Goal: Book appointment/travel/reservation

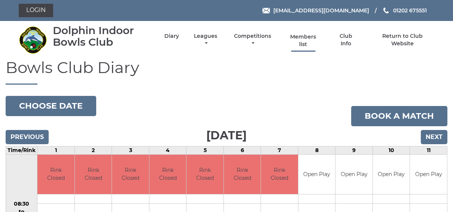
click at [291, 33] on link "Members list" at bounding box center [303, 40] width 34 height 15
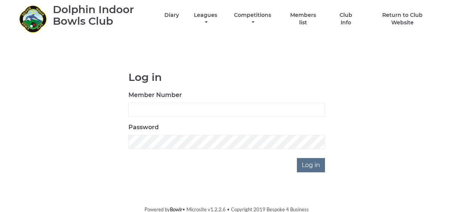
scroll to position [22, 0]
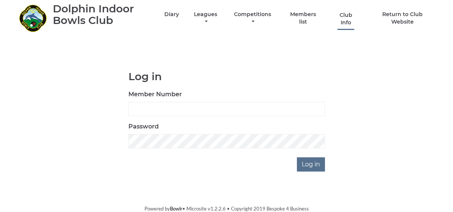
click at [348, 17] on link "Club Info" at bounding box center [345, 19] width 24 height 15
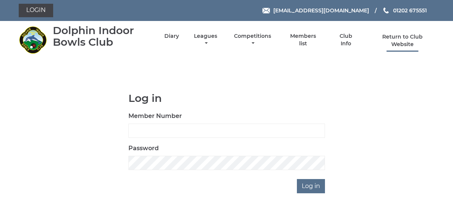
click at [414, 38] on link "Return to Club Website" at bounding box center [402, 40] width 63 height 15
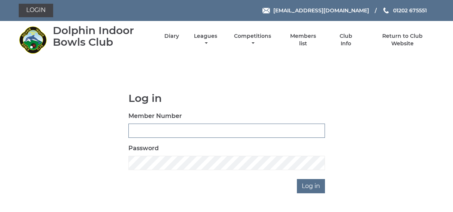
click at [141, 132] on input "Member Number" at bounding box center [226, 130] width 196 height 14
type input "0105"
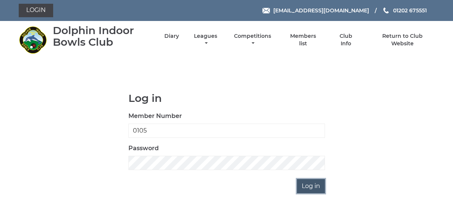
click at [317, 184] on input "Log in" at bounding box center [311, 186] width 28 height 14
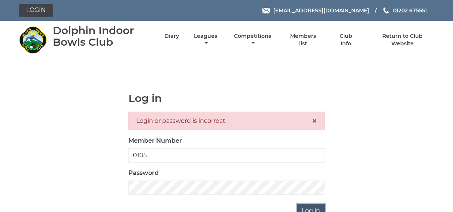
click at [311, 208] on input "Log in" at bounding box center [311, 210] width 28 height 14
click at [250, 119] on div "Login or password is incorrect. ×" at bounding box center [226, 120] width 196 height 19
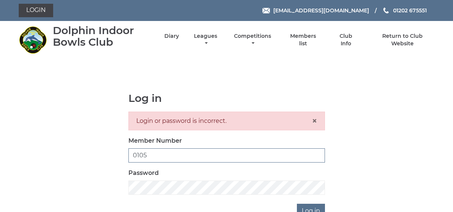
click at [152, 156] on input "0105" at bounding box center [226, 155] width 196 height 14
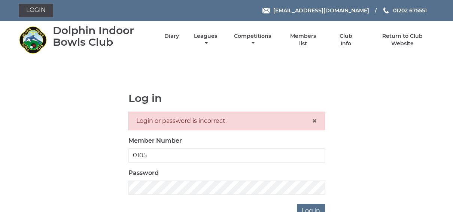
click at [139, 143] on label "Member Number" at bounding box center [154, 140] width 53 height 9
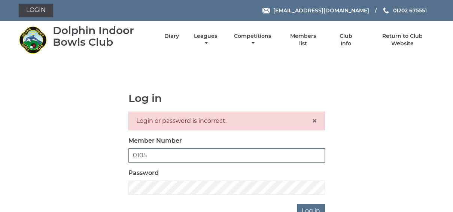
click at [139, 148] on input "0105" at bounding box center [226, 155] width 196 height 14
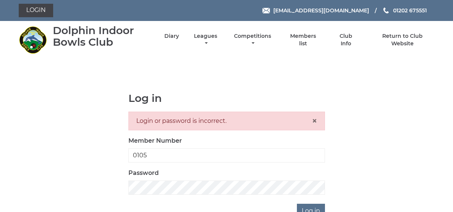
click at [139, 143] on label "Member Number" at bounding box center [154, 140] width 53 height 9
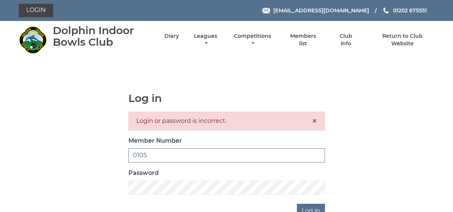
click at [139, 148] on input "0105" at bounding box center [226, 155] width 196 height 14
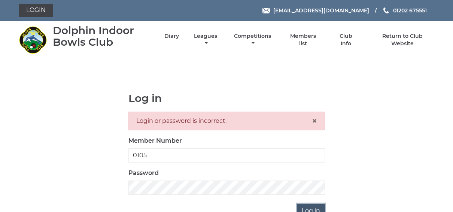
click at [315, 208] on input "Log in" at bounding box center [311, 210] width 28 height 14
click at [313, 122] on span "×" at bounding box center [314, 120] width 5 height 11
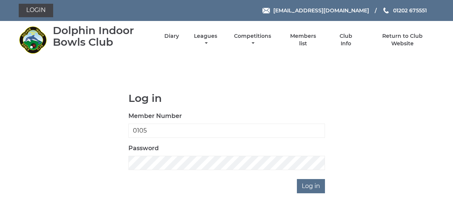
click at [138, 147] on label "Password" at bounding box center [143, 148] width 30 height 9
click at [313, 187] on input "Log in" at bounding box center [311, 186] width 28 height 14
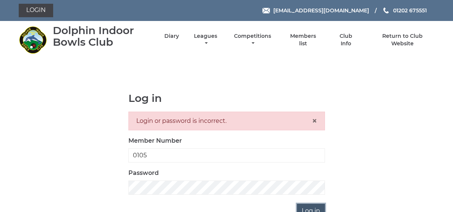
click at [314, 205] on input "Log in" at bounding box center [311, 210] width 28 height 14
click at [316, 115] on span "×" at bounding box center [314, 120] width 5 height 11
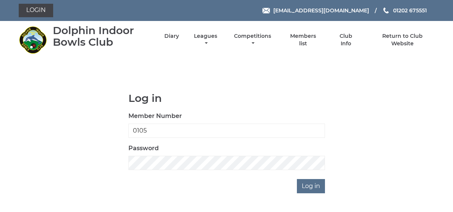
click at [220, 178] on div "Log in Member Number 0105 Password Log in" at bounding box center [227, 142] width 208 height 101
click at [104, 181] on div "Log in Member Number 0105 Password Log in" at bounding box center [226, 142] width 415 height 101
click at [308, 190] on input "Log in" at bounding box center [311, 186] width 28 height 14
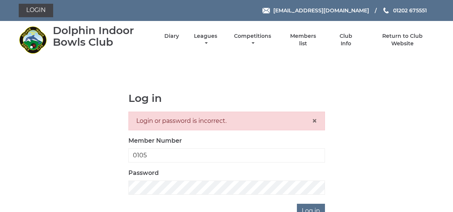
click at [317, 120] on div "Login or password is incorrect. ×" at bounding box center [226, 120] width 196 height 19
click at [314, 120] on div "Login or password is incorrect. ×" at bounding box center [226, 120] width 196 height 19
click at [314, 120] on span "×" at bounding box center [314, 120] width 5 height 11
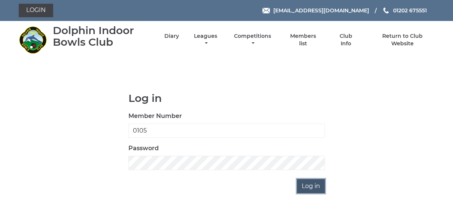
click at [313, 183] on input "Log in" at bounding box center [311, 186] width 28 height 14
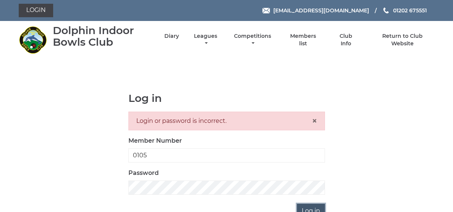
click at [310, 206] on input "Log in" at bounding box center [311, 210] width 28 height 14
click at [313, 206] on input "Log in" at bounding box center [311, 210] width 28 height 14
drag, startPoint x: 0, startPoint y: 0, endPoint x: 313, endPoint y: 206, distance: 374.6
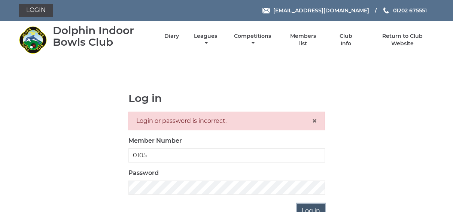
click at [313, 206] on input "Log in" at bounding box center [311, 210] width 28 height 14
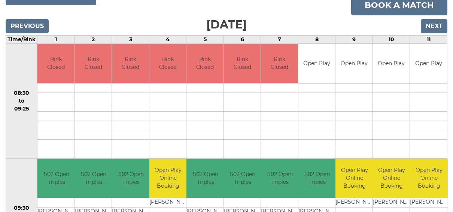
scroll to position [120, 0]
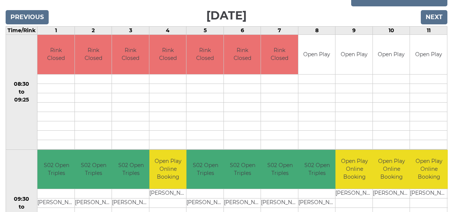
click at [167, 173] on td "Open Play Online Booking" at bounding box center [168, 169] width 38 height 39
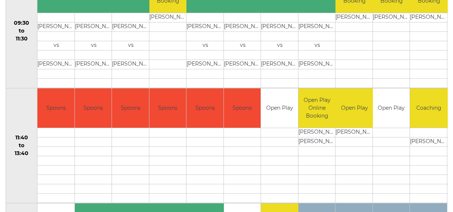
scroll to position [299, 0]
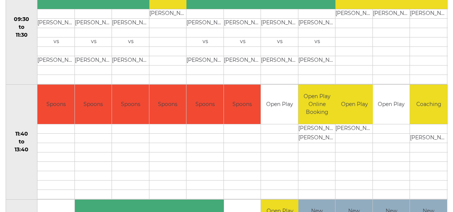
click at [313, 117] on td "Open Play Online Booking" at bounding box center [317, 104] width 38 height 39
click at [313, 128] on td "[PERSON_NAME]" at bounding box center [317, 128] width 38 height 9
click at [393, 109] on td "Open Play" at bounding box center [391, 104] width 37 height 39
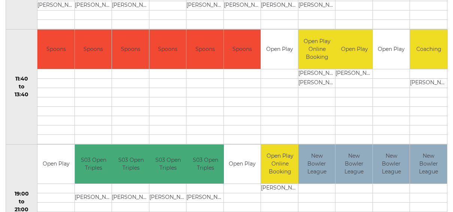
scroll to position [359, 0]
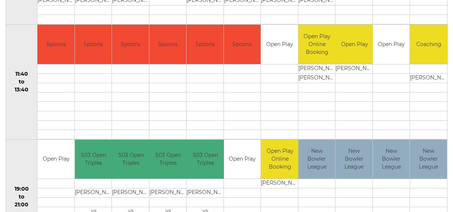
click at [316, 167] on td "New Bowler League" at bounding box center [316, 159] width 37 height 39
click at [315, 85] on td at bounding box center [317, 87] width 38 height 9
click at [317, 52] on td "Open Play Online Booking" at bounding box center [317, 44] width 38 height 39
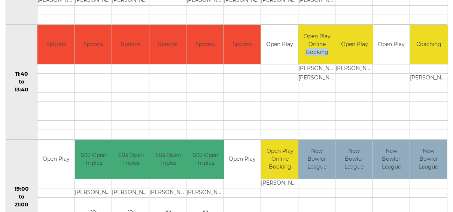
click at [315, 48] on td "Open Play Online Booking" at bounding box center [317, 44] width 38 height 39
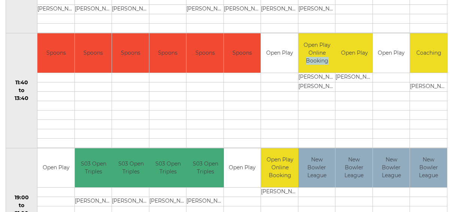
scroll to position [339, 0]
